Goal: Obtain resource: Obtain resource

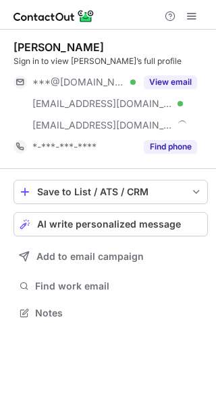
scroll to position [304, 216]
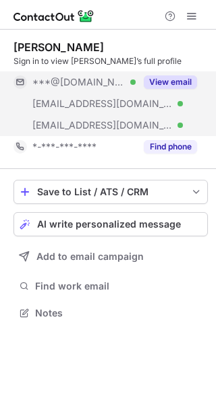
click at [166, 79] on button "View email" at bounding box center [169, 81] width 53 height 13
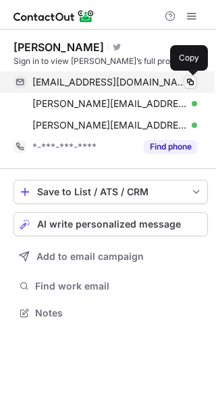
click at [188, 77] on span at bounding box center [190, 82] width 11 height 11
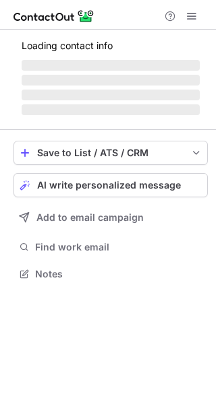
scroll to position [261, 216]
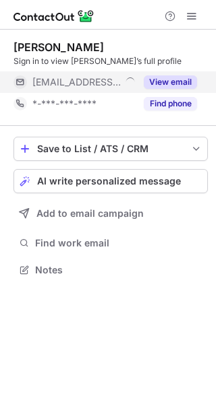
click at [164, 80] on button "View email" at bounding box center [169, 81] width 53 height 13
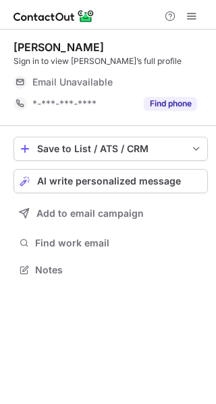
scroll to position [261, 216]
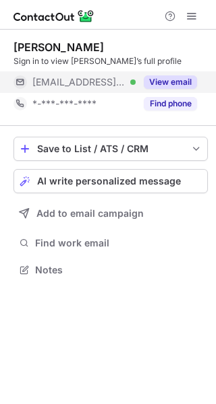
click at [164, 81] on button "View email" at bounding box center [169, 81] width 53 height 13
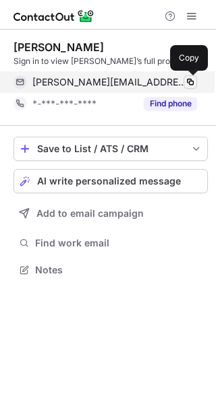
click at [187, 78] on span at bounding box center [190, 82] width 11 height 11
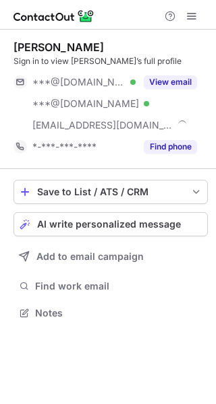
scroll to position [304, 216]
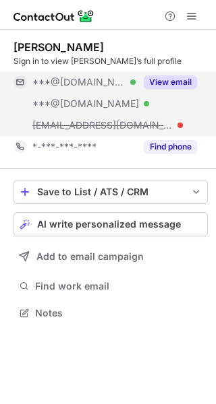
click at [177, 85] on button "View email" at bounding box center [169, 81] width 53 height 13
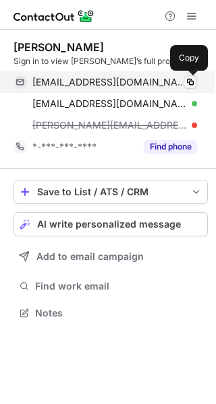
click at [189, 80] on span at bounding box center [190, 82] width 11 height 11
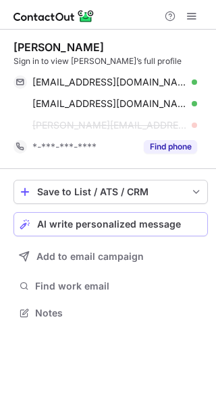
click at [164, 220] on span "AI write personalized message" at bounding box center [108, 224] width 143 height 11
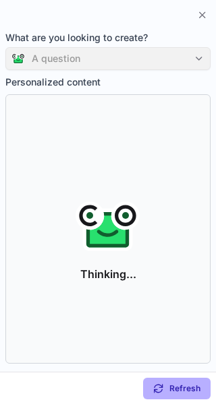
scroll to position [282, 216]
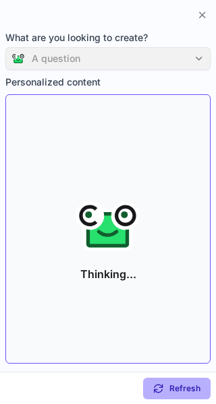
drag, startPoint x: 203, startPoint y: 14, endPoint x: 25, endPoint y: 304, distance: 339.8
click at [25, 304] on div "What are you looking to create? A question Personalized content Thinking... Ref…" at bounding box center [108, 202] width 216 height 404
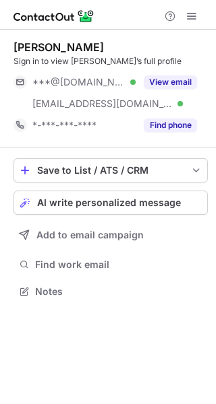
scroll to position [282, 216]
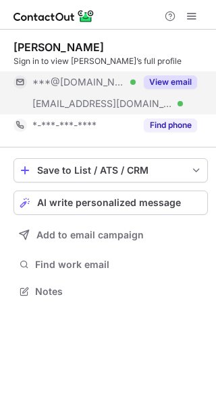
click at [183, 79] on button "View email" at bounding box center [169, 81] width 53 height 13
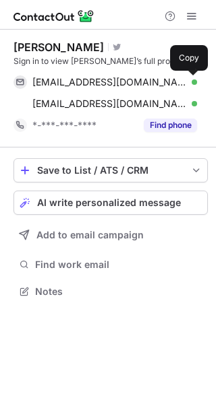
click at [183, 79] on button at bounding box center [189, 81] width 13 height 13
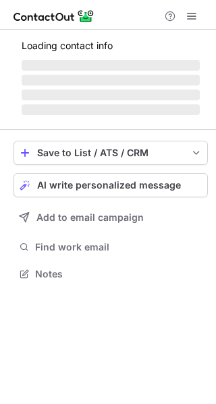
scroll to position [282, 216]
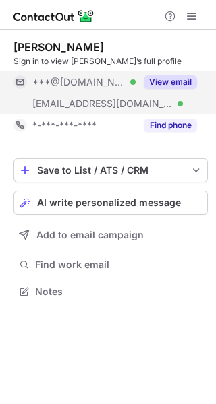
click at [147, 81] on button "View email" at bounding box center [169, 81] width 53 height 13
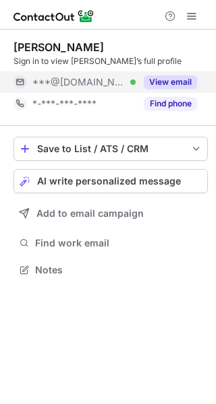
scroll to position [261, 216]
click at [162, 81] on button "View email" at bounding box center [169, 81] width 53 height 13
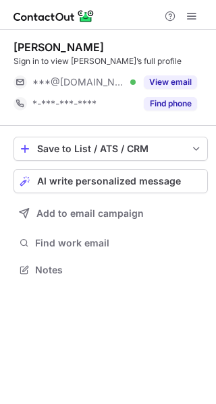
scroll to position [261, 216]
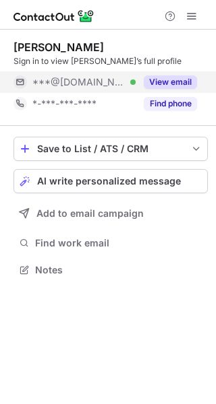
click at [157, 83] on button "View email" at bounding box center [169, 81] width 53 height 13
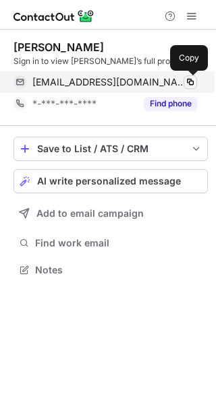
click at [189, 80] on span at bounding box center [190, 82] width 11 height 11
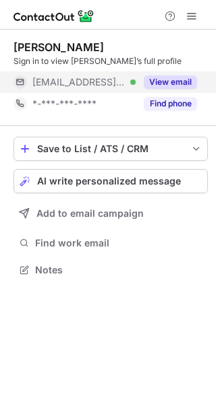
scroll to position [261, 216]
click at [165, 76] on button "View email" at bounding box center [169, 81] width 53 height 13
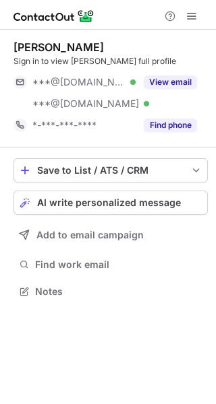
scroll to position [282, 216]
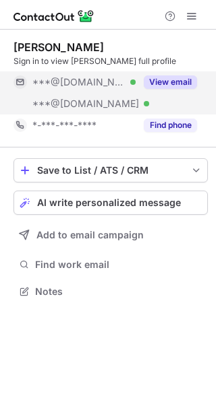
click at [152, 85] on button "View email" at bounding box center [169, 81] width 53 height 13
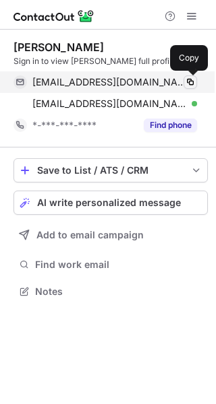
click at [187, 82] on span at bounding box center [190, 82] width 11 height 11
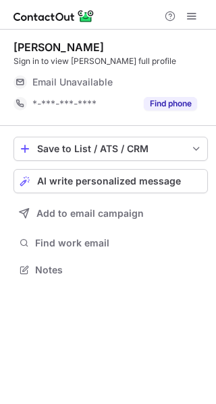
scroll to position [261, 216]
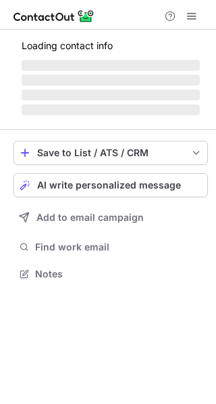
scroll to position [282, 216]
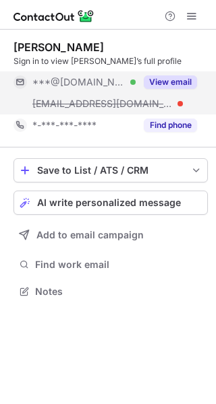
click at [178, 81] on button "View email" at bounding box center [169, 81] width 53 height 13
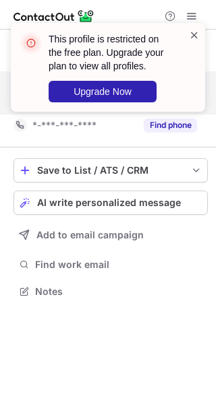
click at [191, 36] on span at bounding box center [194, 34] width 11 height 13
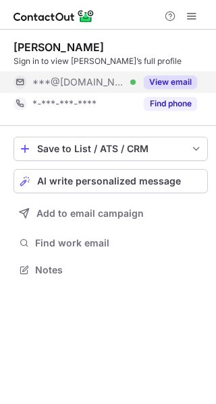
scroll to position [261, 216]
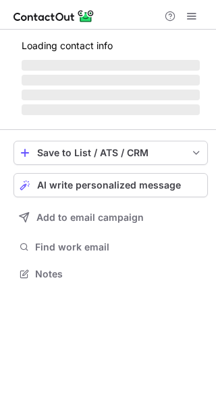
scroll to position [282, 216]
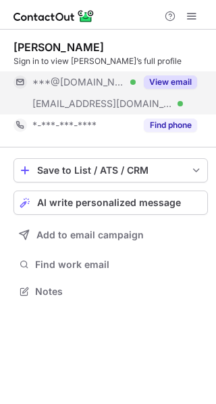
click at [160, 81] on button "View email" at bounding box center [169, 81] width 53 height 13
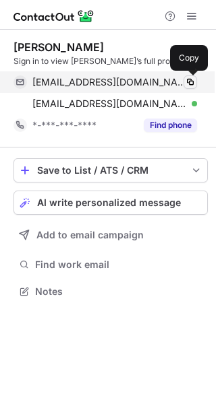
click at [191, 77] on span at bounding box center [190, 82] width 11 height 11
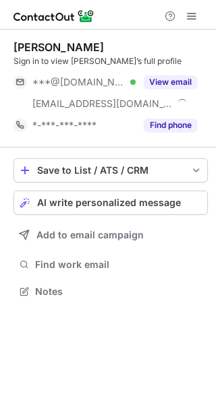
scroll to position [282, 216]
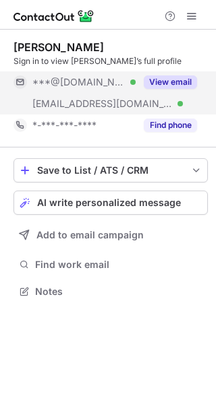
click at [173, 86] on button "View email" at bounding box center [169, 81] width 53 height 13
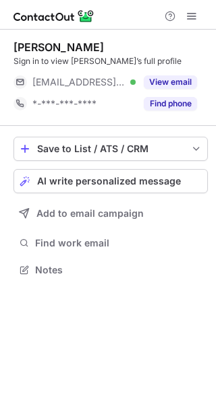
scroll to position [261, 216]
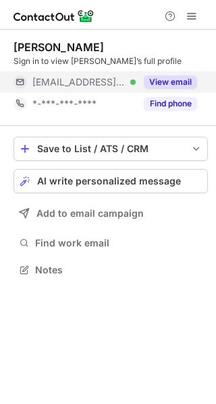
click at [150, 79] on button "View email" at bounding box center [169, 81] width 53 height 13
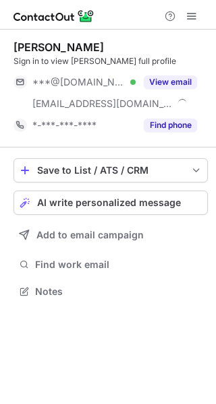
scroll to position [282, 216]
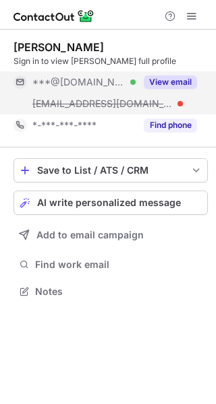
click at [162, 77] on button "View email" at bounding box center [169, 81] width 53 height 13
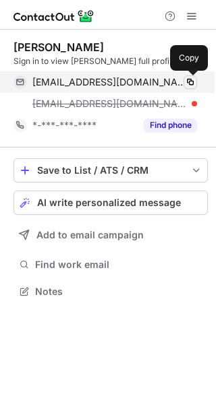
click at [195, 77] on button at bounding box center [189, 81] width 13 height 13
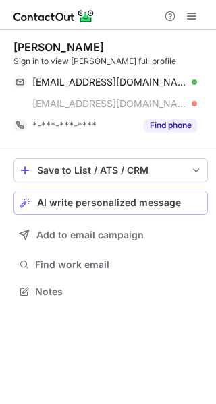
click at [109, 206] on span "AI write personalized message" at bounding box center [108, 202] width 143 height 11
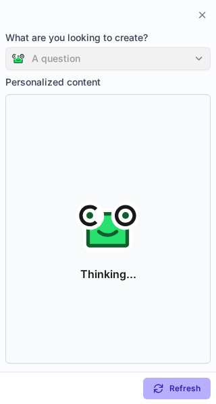
scroll to position [261, 216]
